Goal: Information Seeking & Learning: Learn about a topic

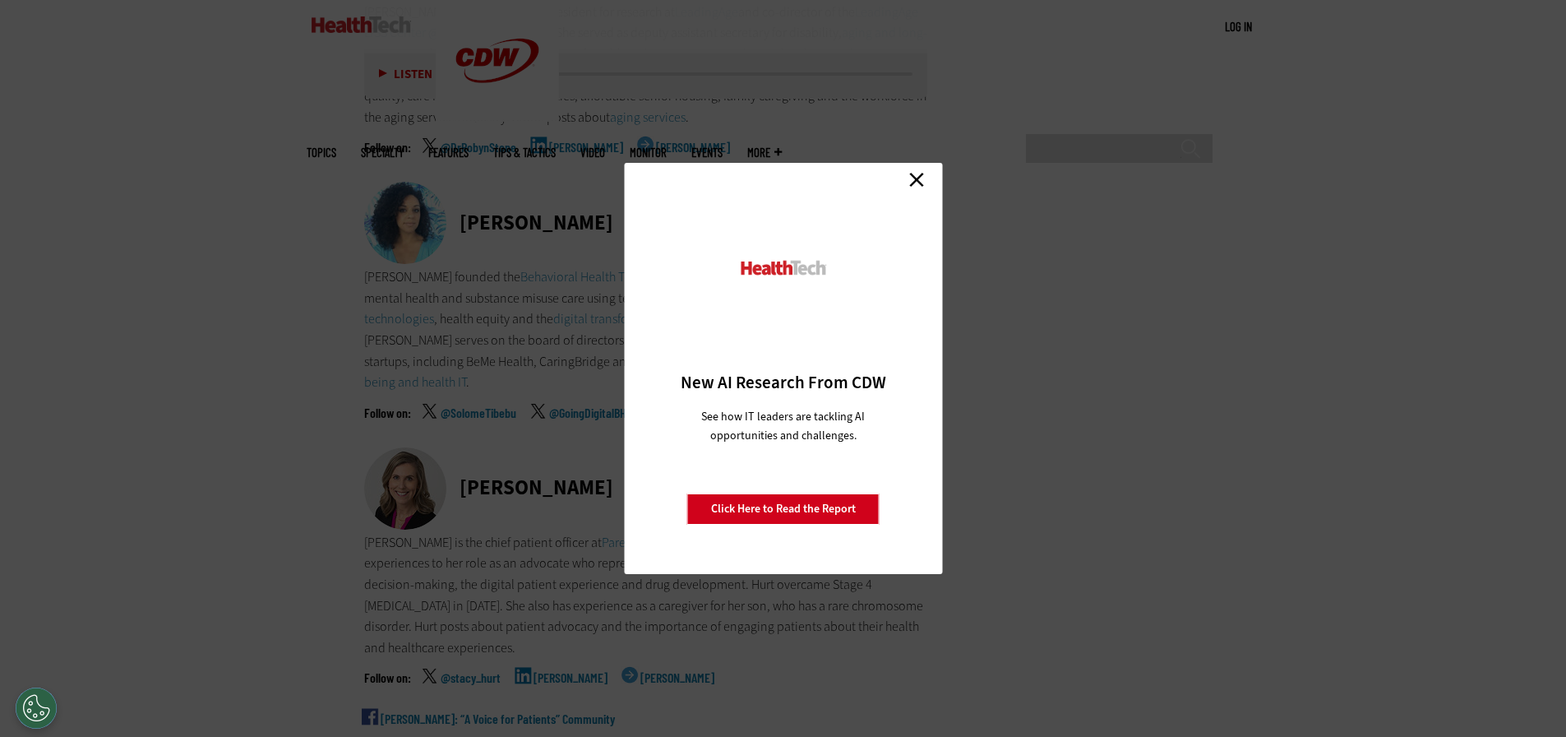
scroll to position [8056, 0]
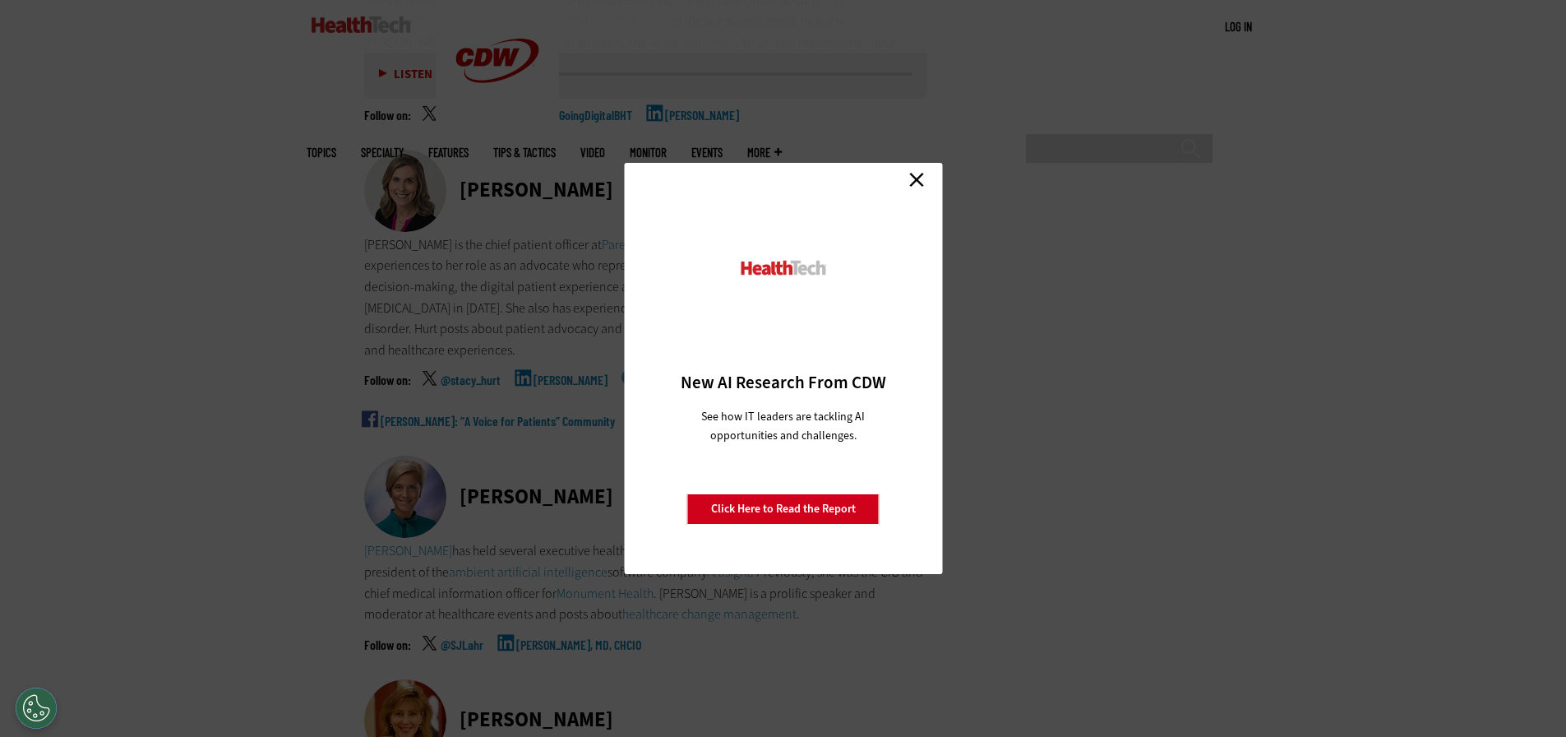
click at [921, 192] on div "Close New AI Research From CDW See how IT leaders are tackling AI opportunities…" at bounding box center [783, 368] width 318 height 411
click at [920, 180] on link "Close" at bounding box center [916, 179] width 25 height 25
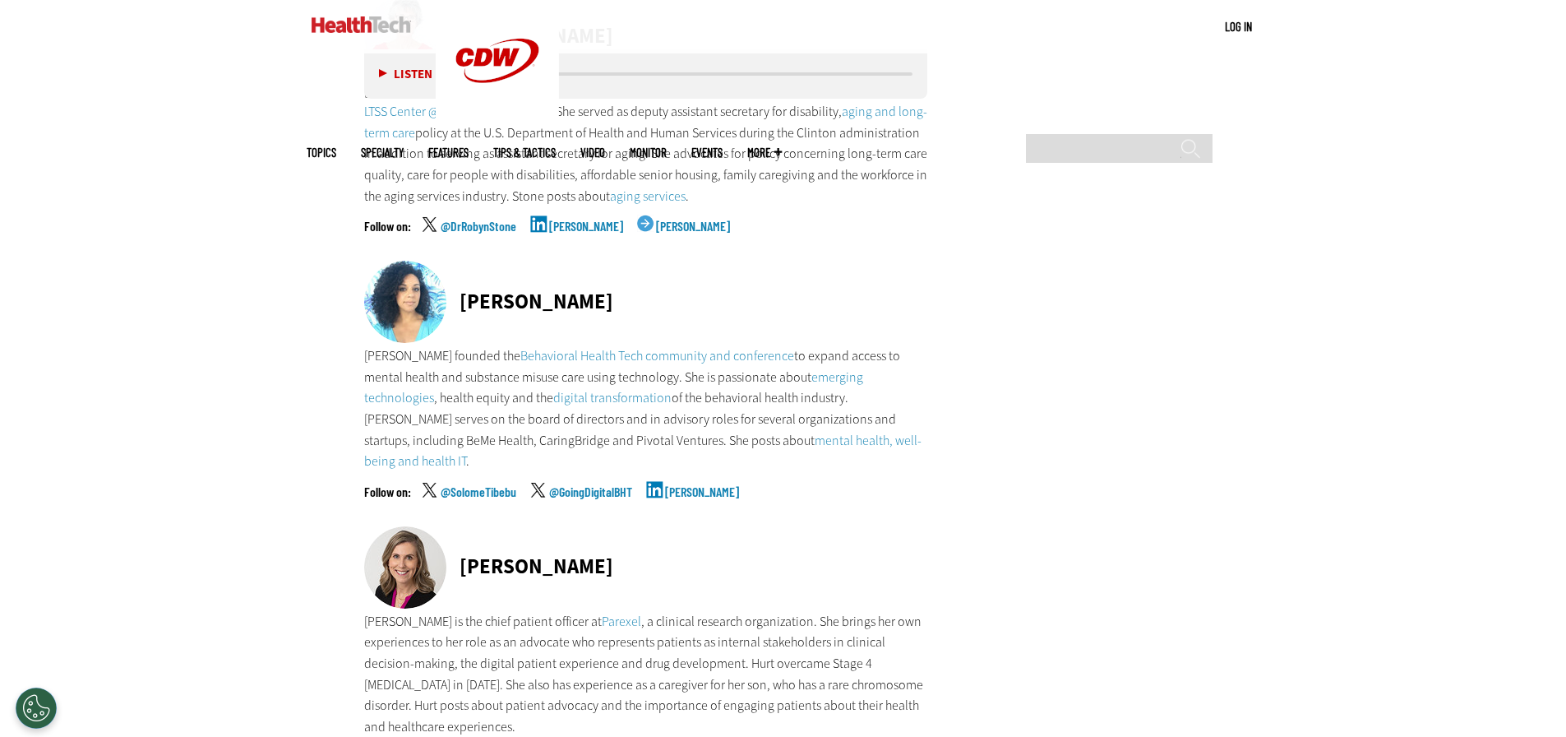
scroll to position [7836, 0]
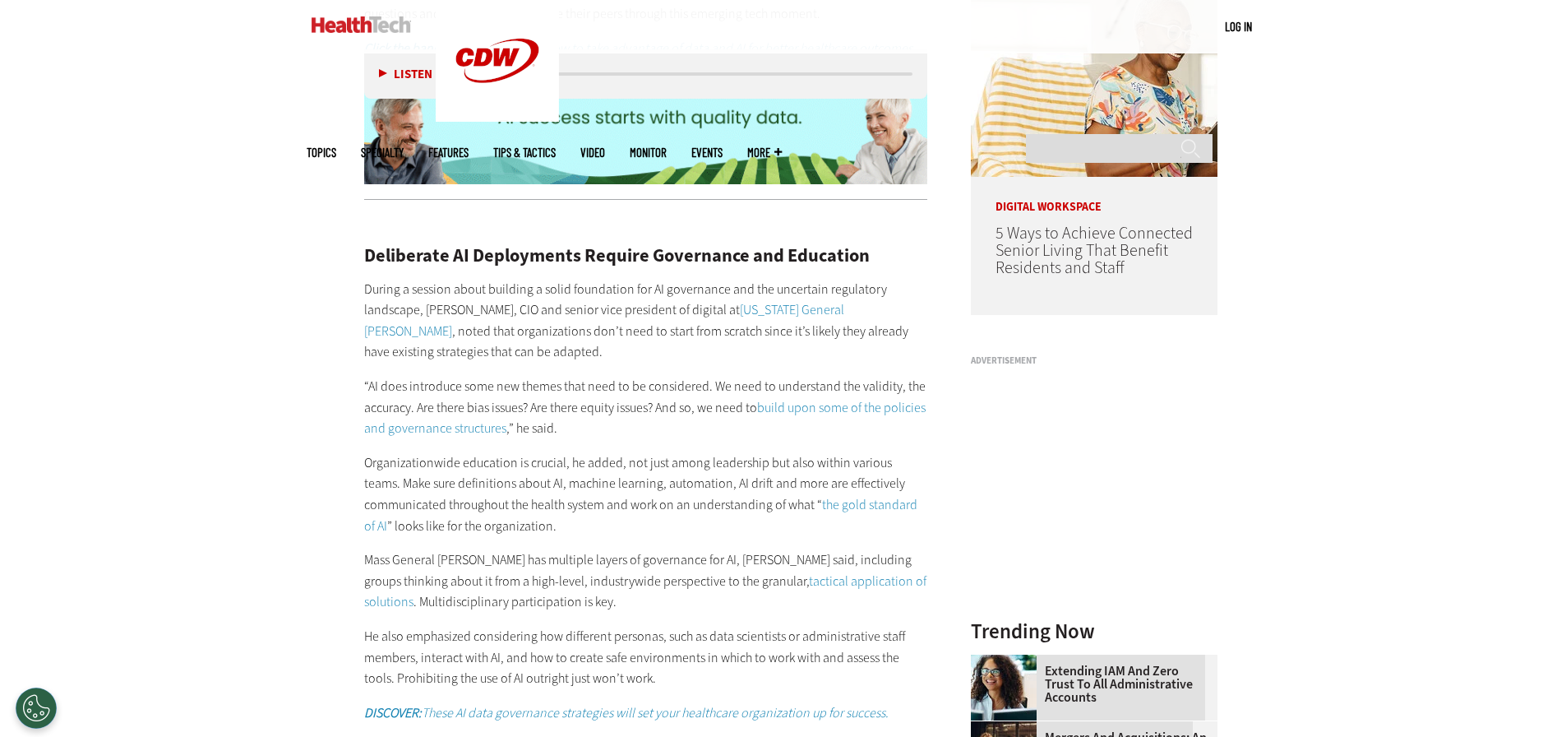
scroll to position [1644, 0]
